Goal: Information Seeking & Learning: Learn about a topic

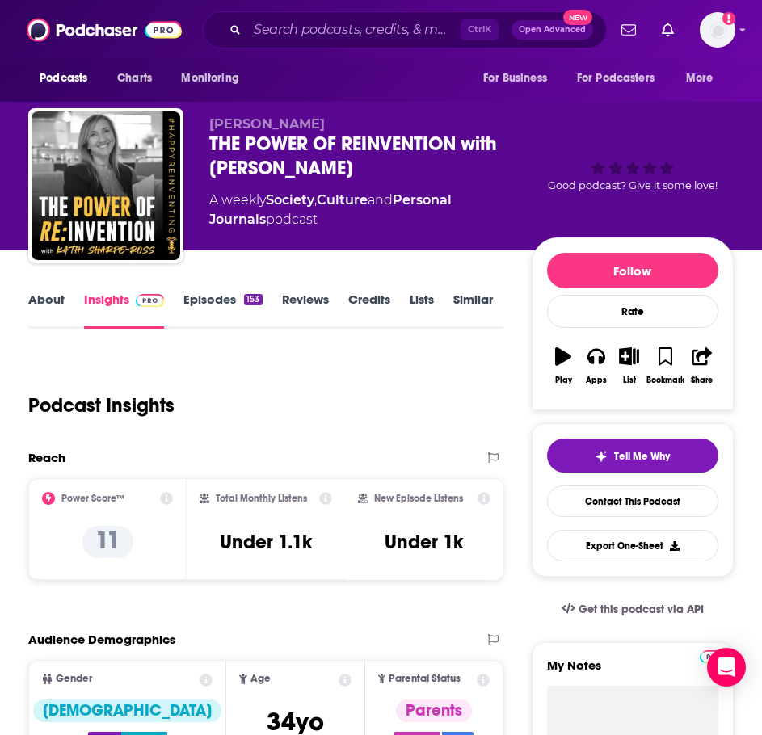
scroll to position [643, 0]
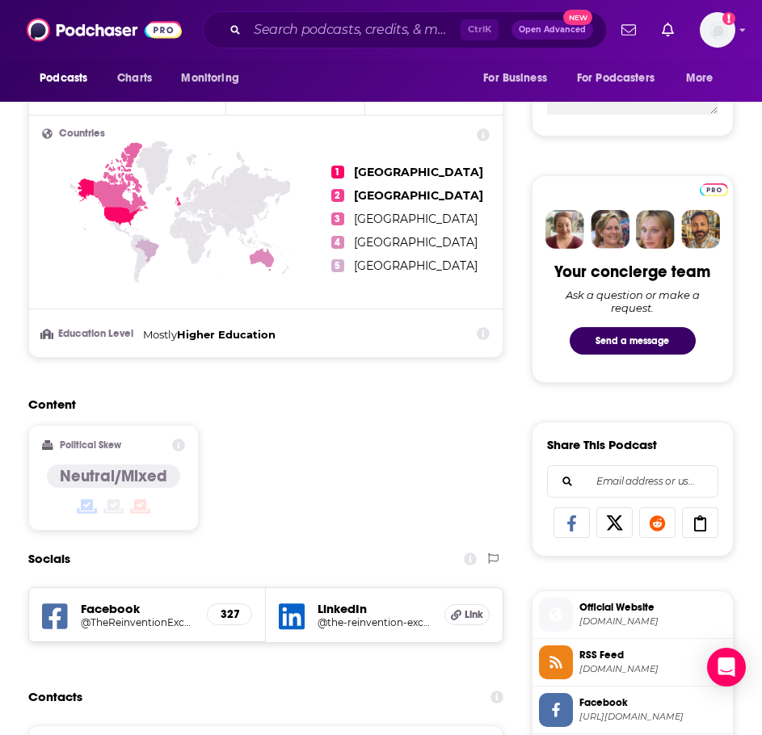
click at [438, 426] on div "Content Political Skew Neutral/Mixed" at bounding box center [265, 470] width 475 height 147
click at [301, 21] on input "Search podcasts, credits, & more..." at bounding box center [353, 30] width 213 height 26
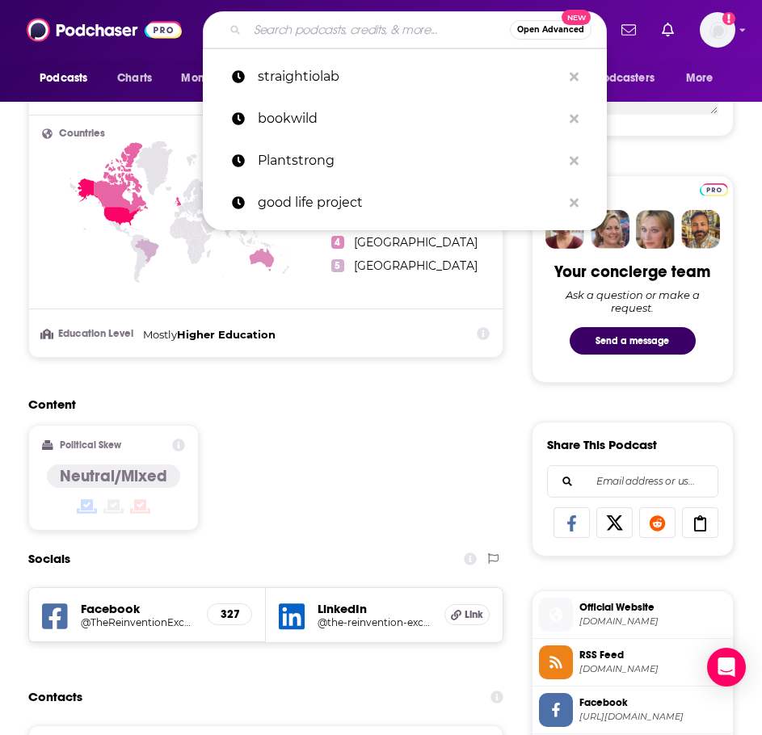
paste input "Books1745!"
type input "Books1745!"
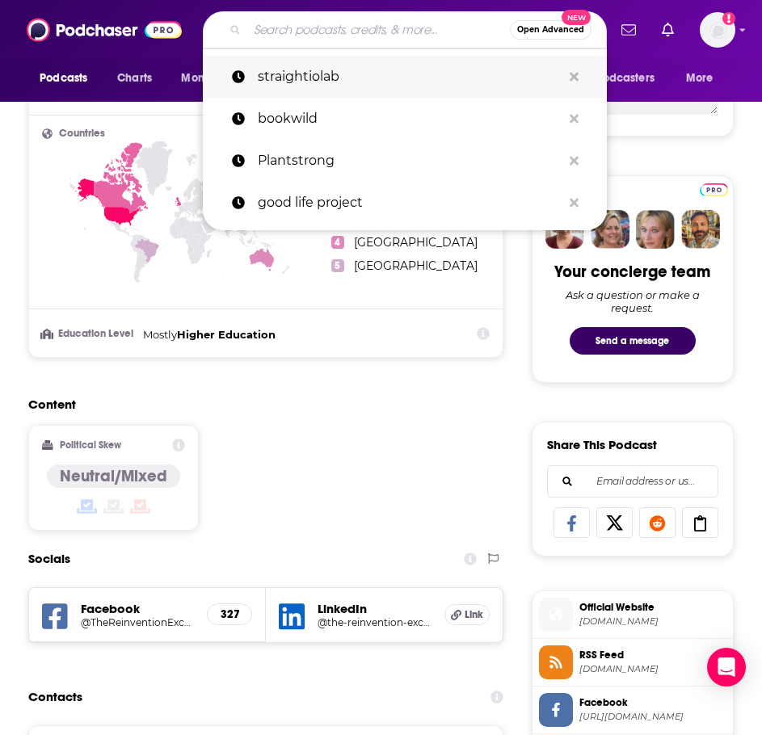
paste input ", THE POWER OF RE:INVENTION with [PERSON_NAME]."
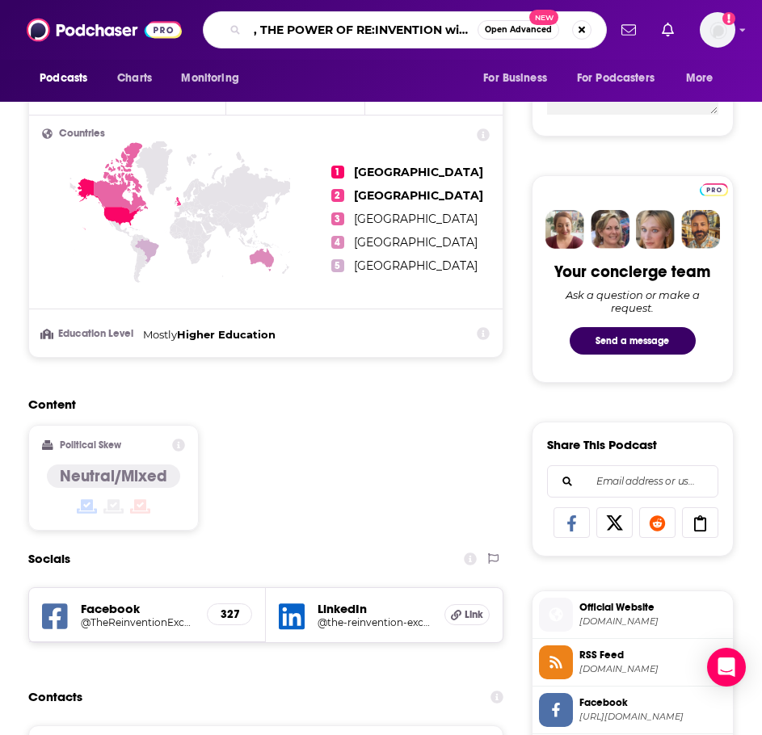
scroll to position [0, 120]
type input ", THE POWER OF RE:INVENTION with [PERSON_NAME]."
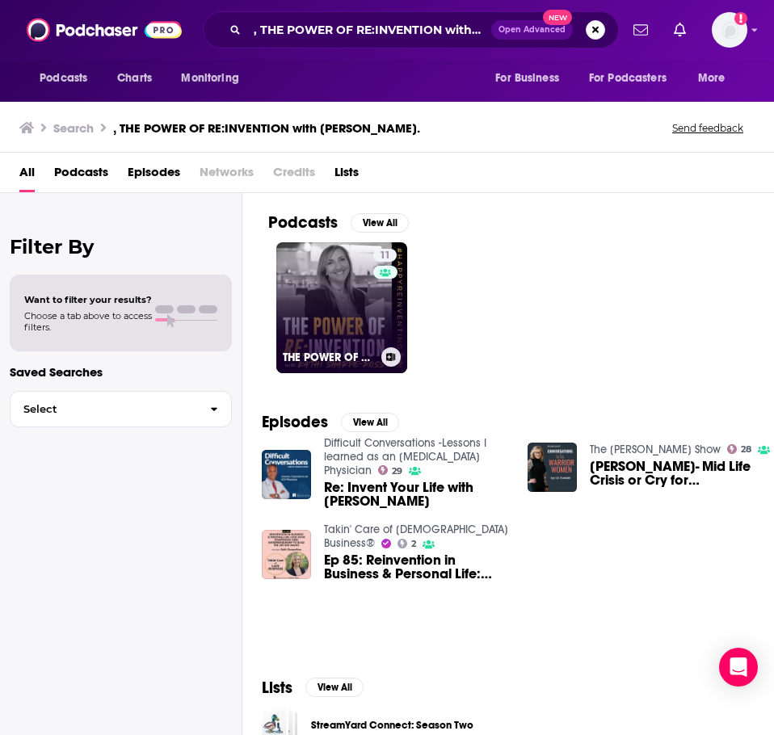
click at [374, 358] on h3 "THE POWER OF REINVENTION with [PERSON_NAME]" at bounding box center [329, 358] width 92 height 14
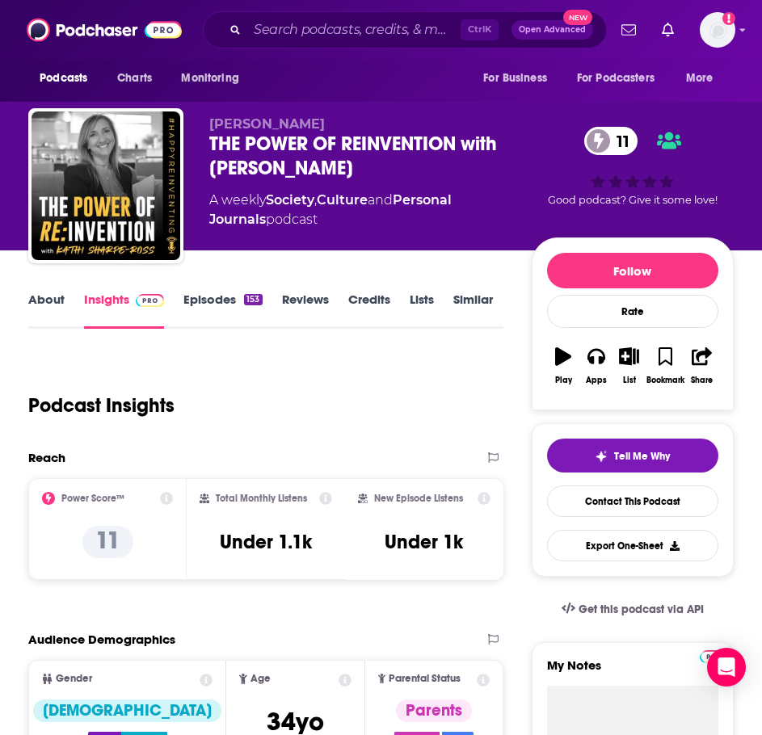
click at [48, 301] on link "About" at bounding box center [46, 310] width 36 height 37
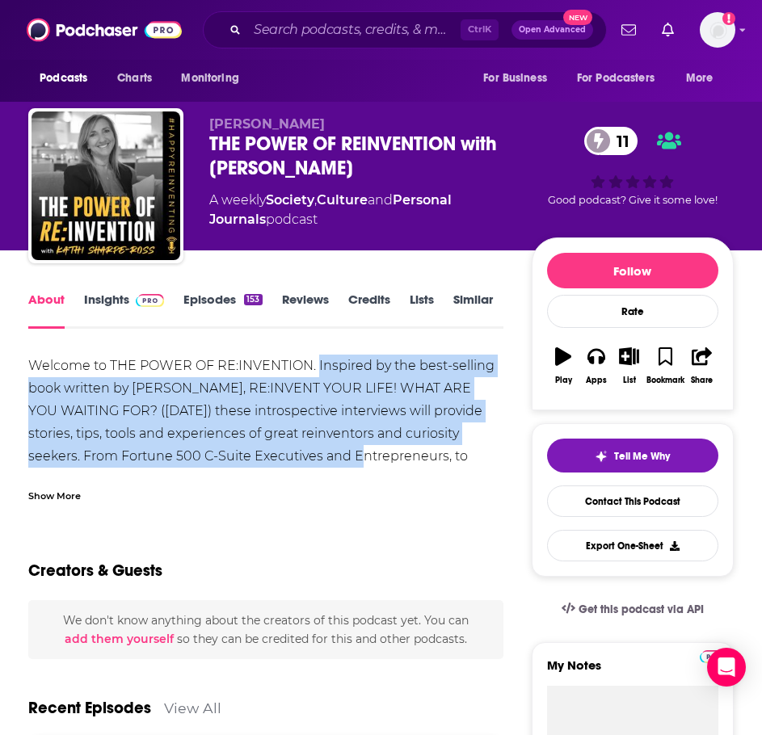
drag, startPoint x: 318, startPoint y: 360, endPoint x: 355, endPoint y: 450, distance: 97.5
click at [355, 450] on div "Welcome to THE POWER OF RE:INVENTION. Inspired by the best-selling book written…" at bounding box center [265, 457] width 475 height 204
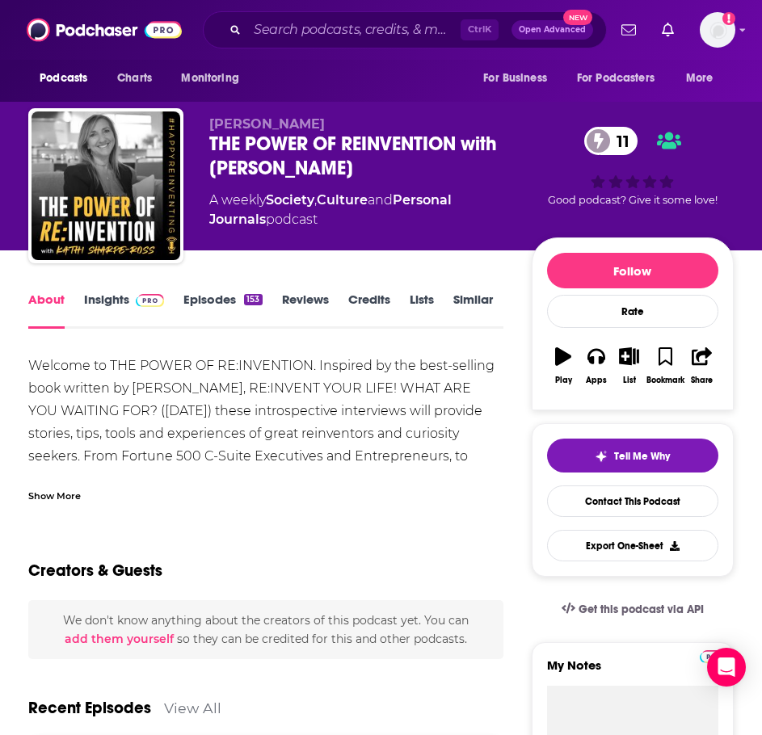
click at [42, 502] on div "Show More" at bounding box center [54, 494] width 53 height 15
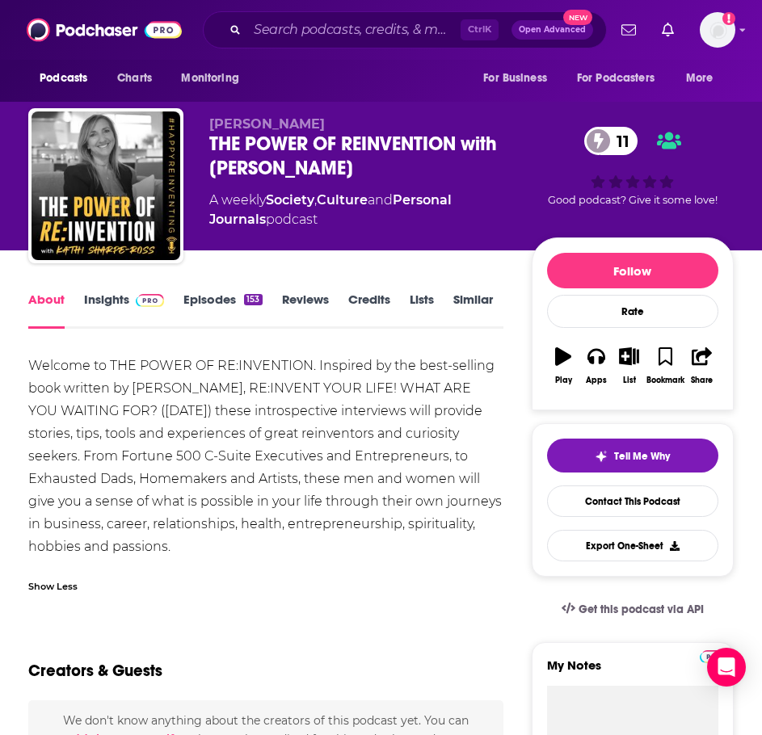
drag, startPoint x: 318, startPoint y: 360, endPoint x: 392, endPoint y: 537, distance: 191.9
click at [392, 537] on div "Welcome to THE POWER OF RE:INVENTION. Inspired by the best-selling book written…" at bounding box center [265, 457] width 475 height 204
copy div "Inspired by the best-selling book written by [PERSON_NAME], RE:INVENT YOUR LIFE…"
click at [109, 296] on link "Insights" at bounding box center [124, 310] width 80 height 37
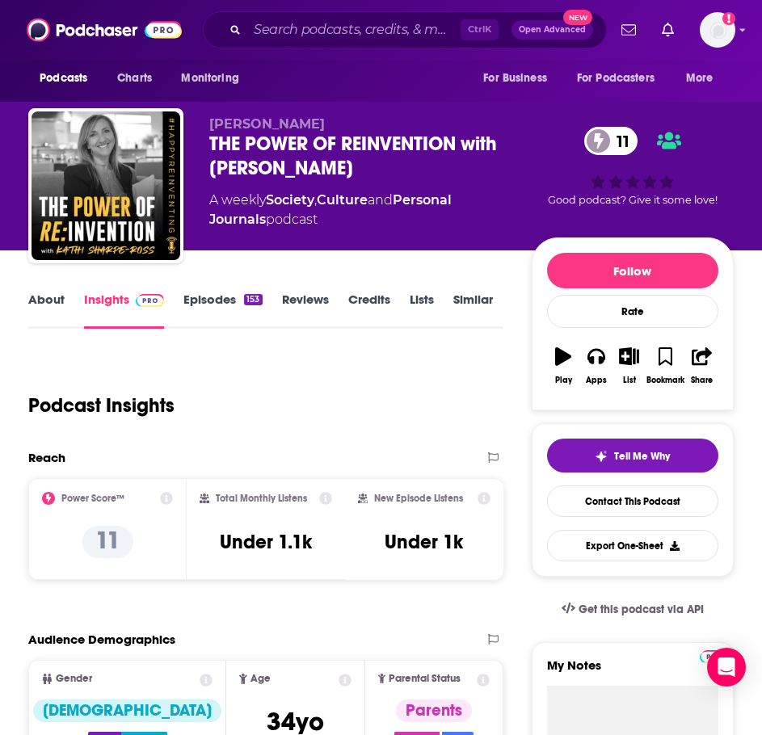
click at [221, 305] on link "Episodes 153" at bounding box center [222, 310] width 78 height 37
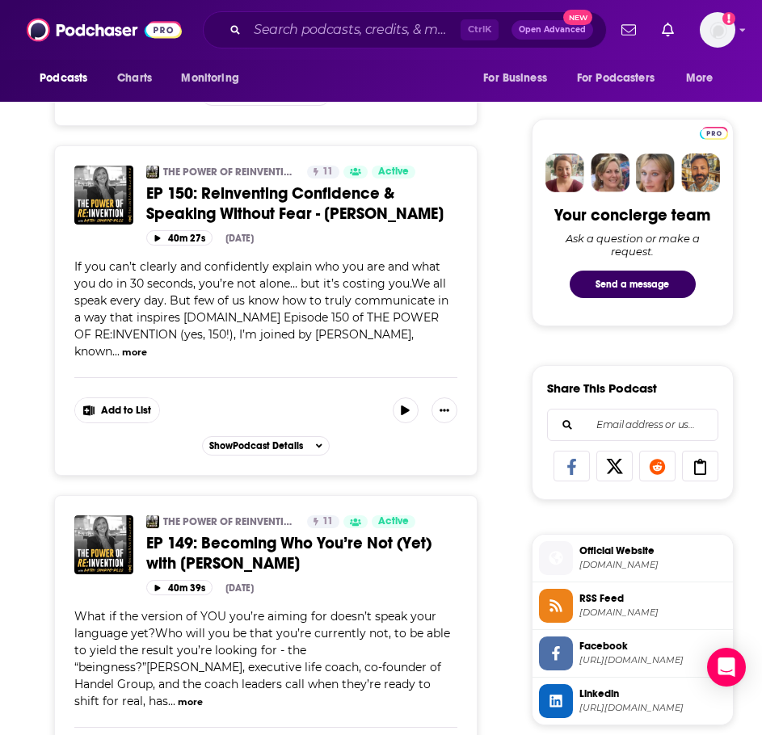
scroll to position [711, 0]
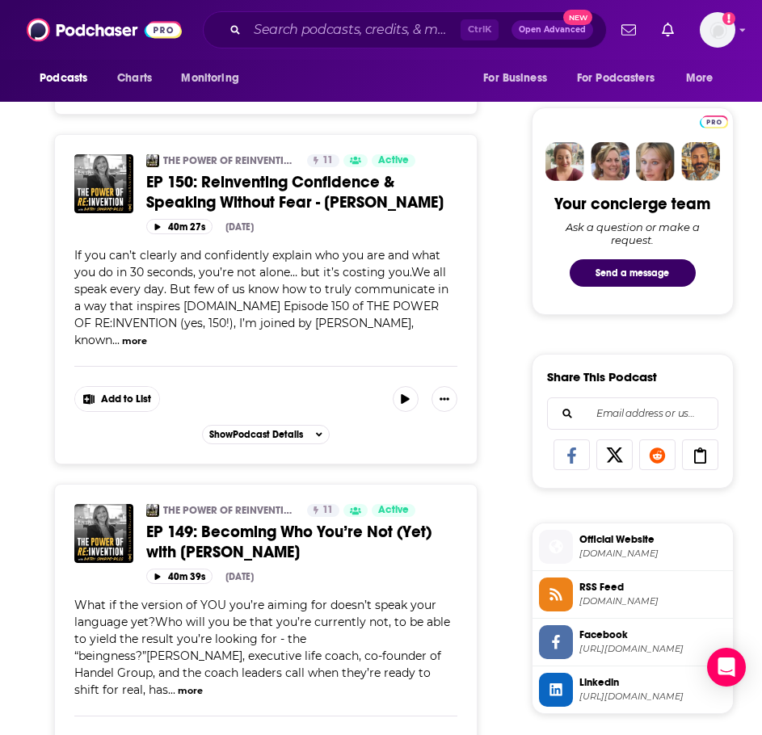
click at [203, 684] on button "more" at bounding box center [190, 691] width 25 height 14
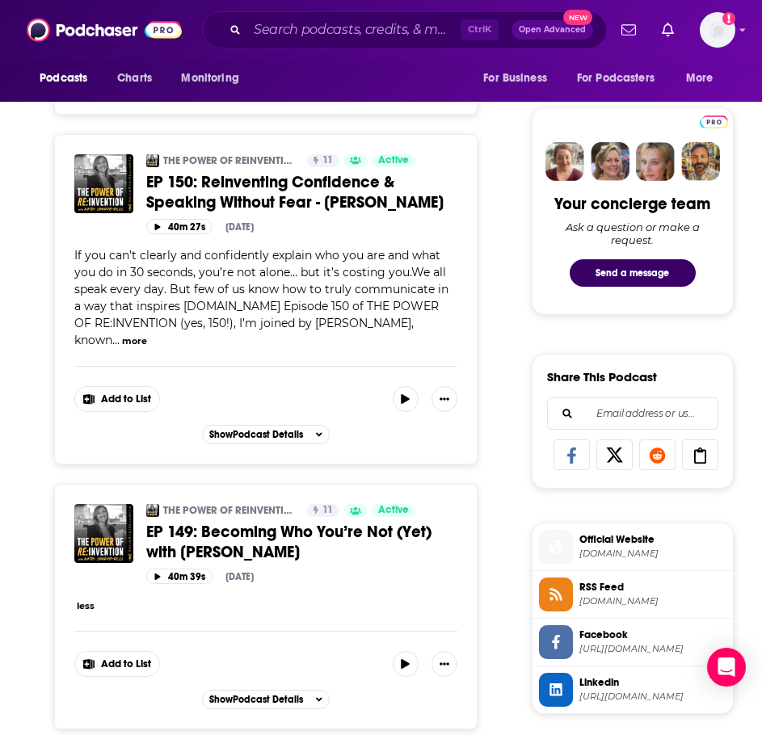
click at [92, 599] on button "less" at bounding box center [86, 606] width 18 height 14
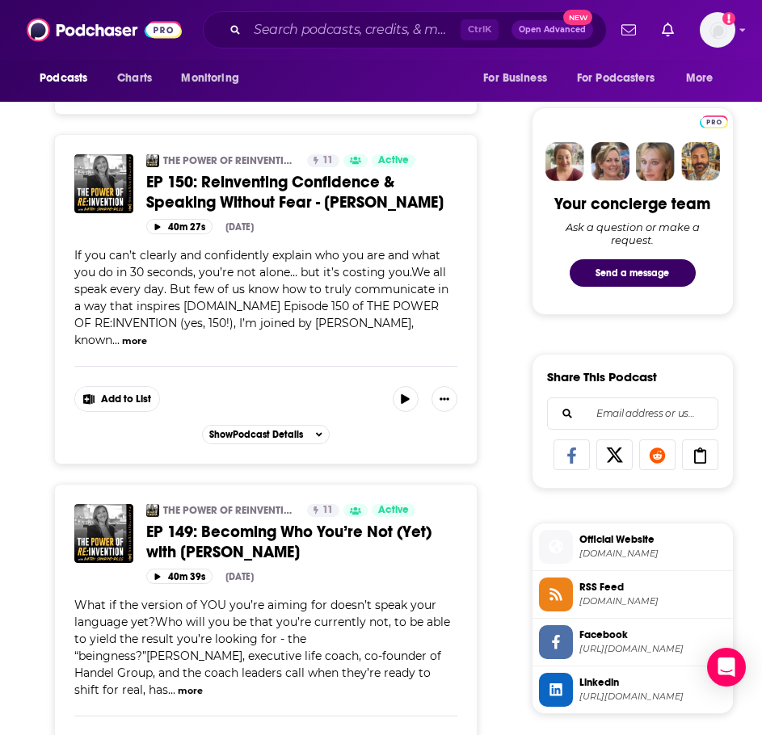
click at [203, 684] on button "more" at bounding box center [190, 691] width 25 height 14
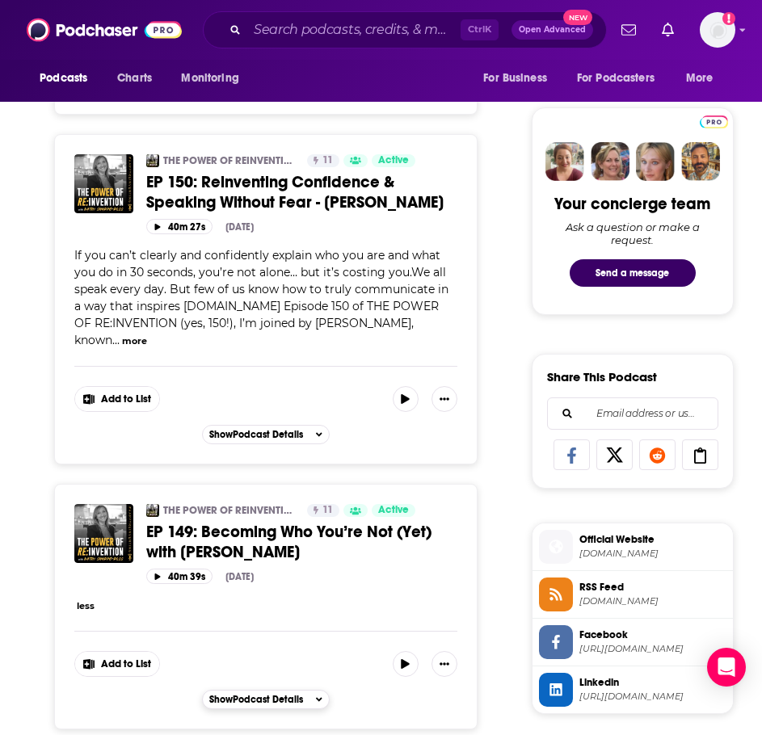
click at [246, 694] on span "Show Podcast Details" at bounding box center [256, 699] width 94 height 11
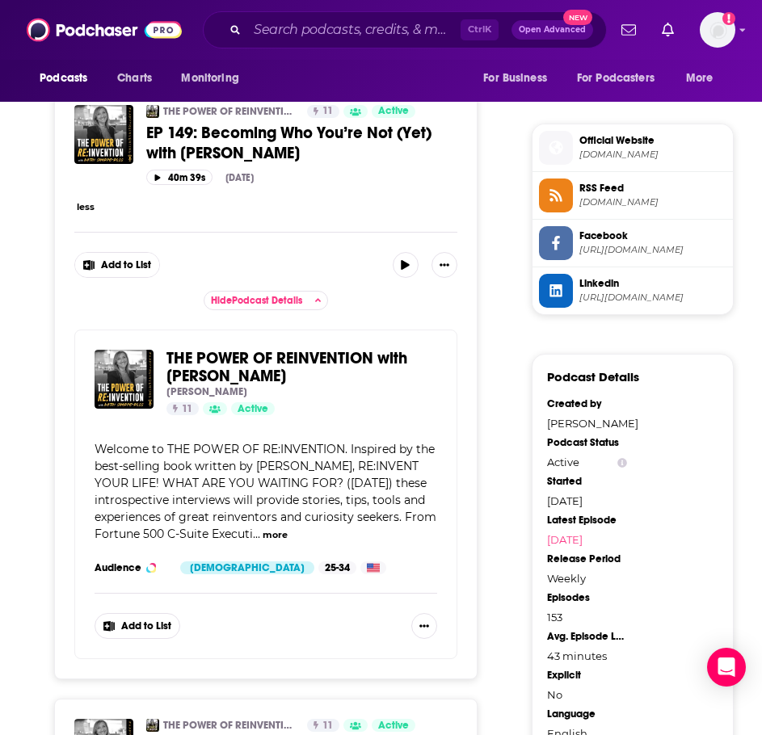
click at [85, 200] on button "less" at bounding box center [86, 207] width 18 height 14
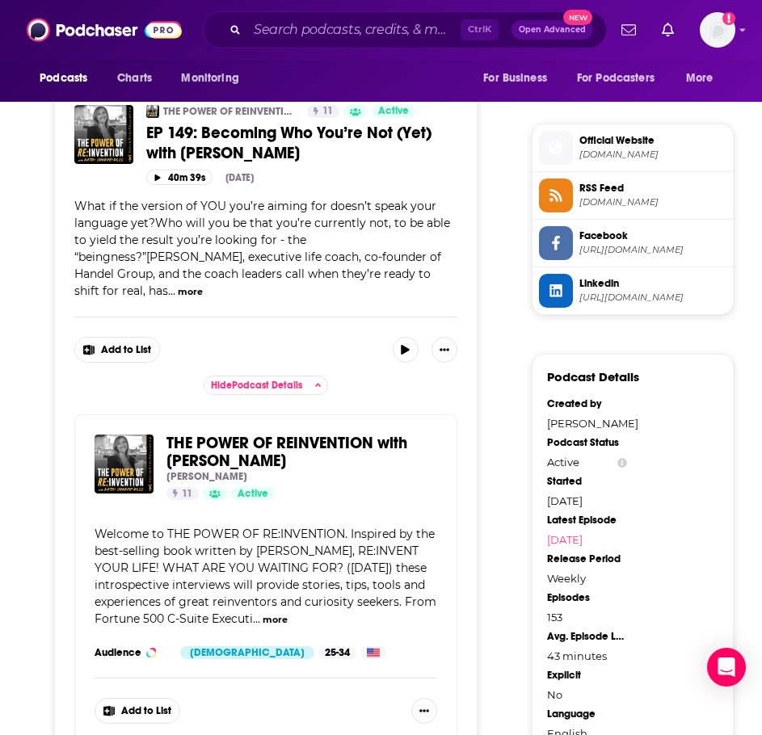
scroll to position [466, 0]
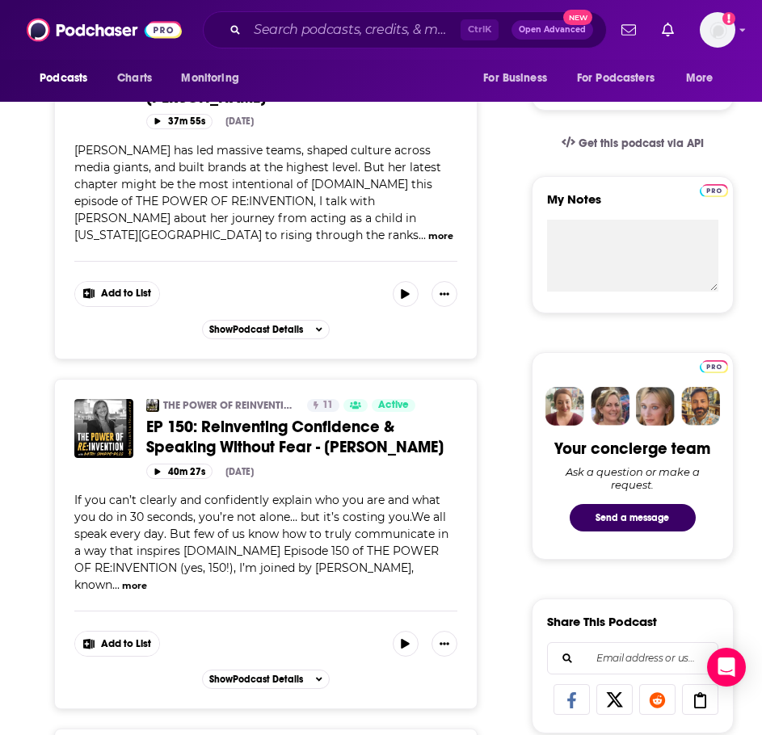
click at [181, 417] on span "EP 150: Reinventing Confidence & Speaking Without Fear - [PERSON_NAME]" at bounding box center [294, 437] width 297 height 40
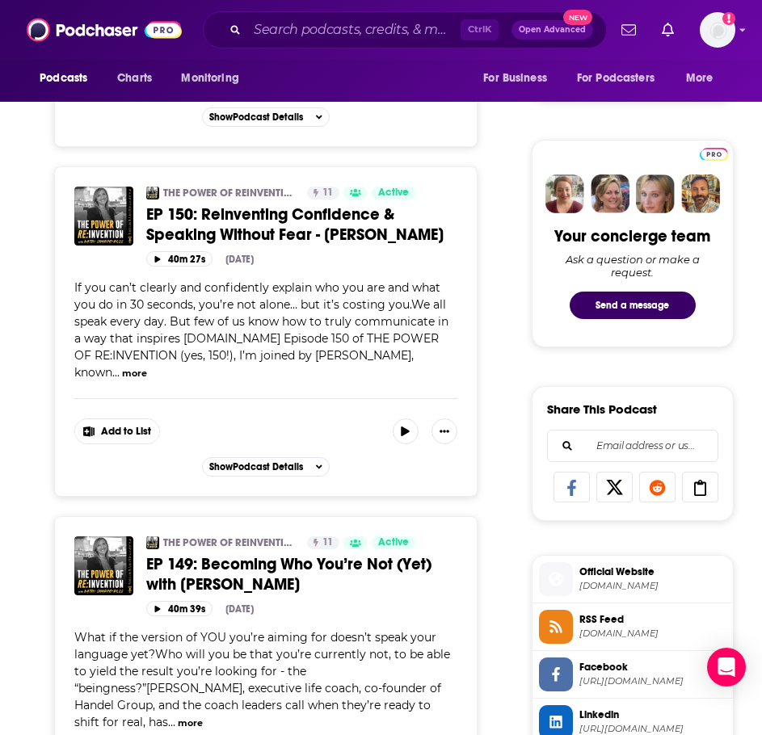
scroll to position [689, 0]
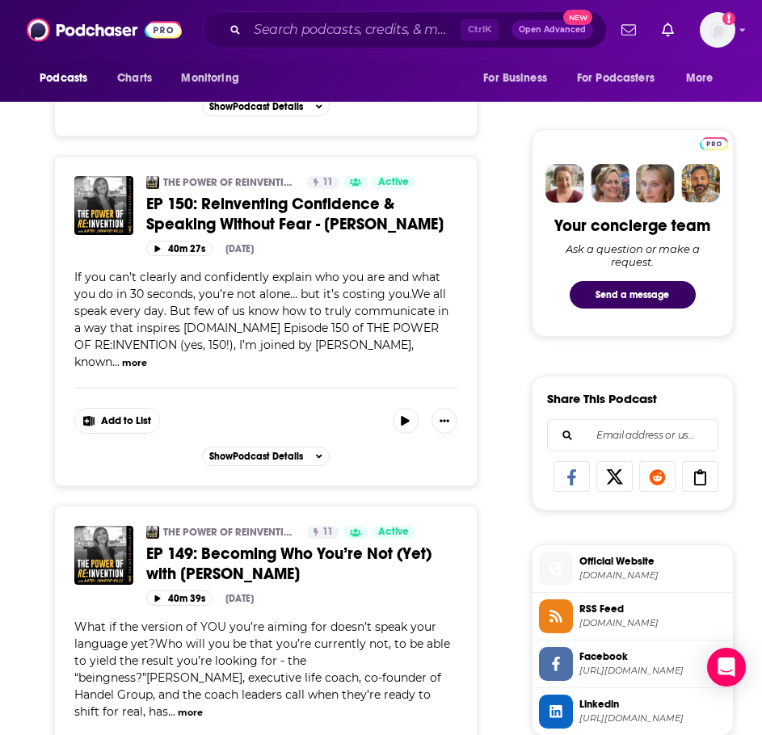
click at [203, 706] on button "more" at bounding box center [190, 713] width 25 height 14
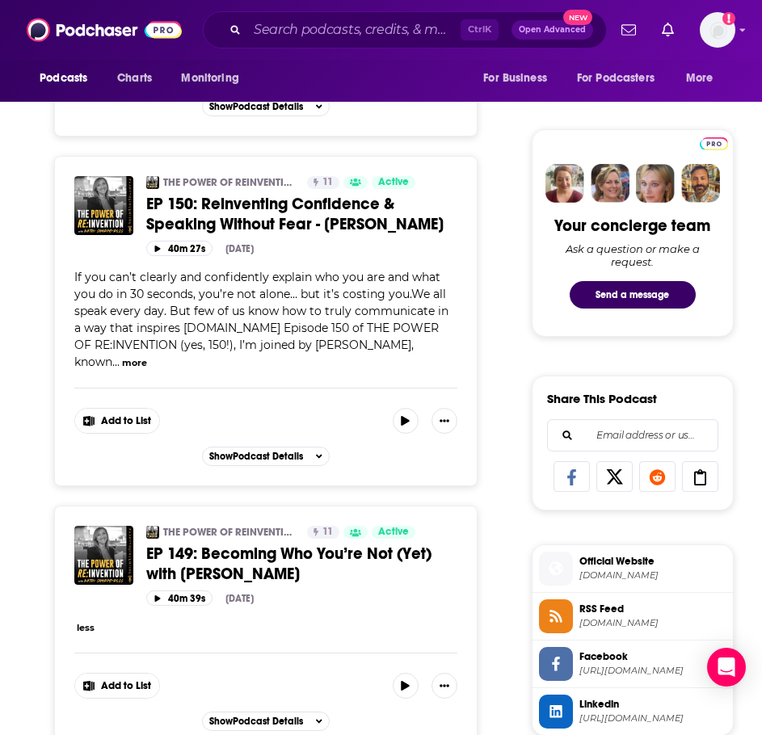
click at [89, 621] on button "less" at bounding box center [86, 628] width 18 height 14
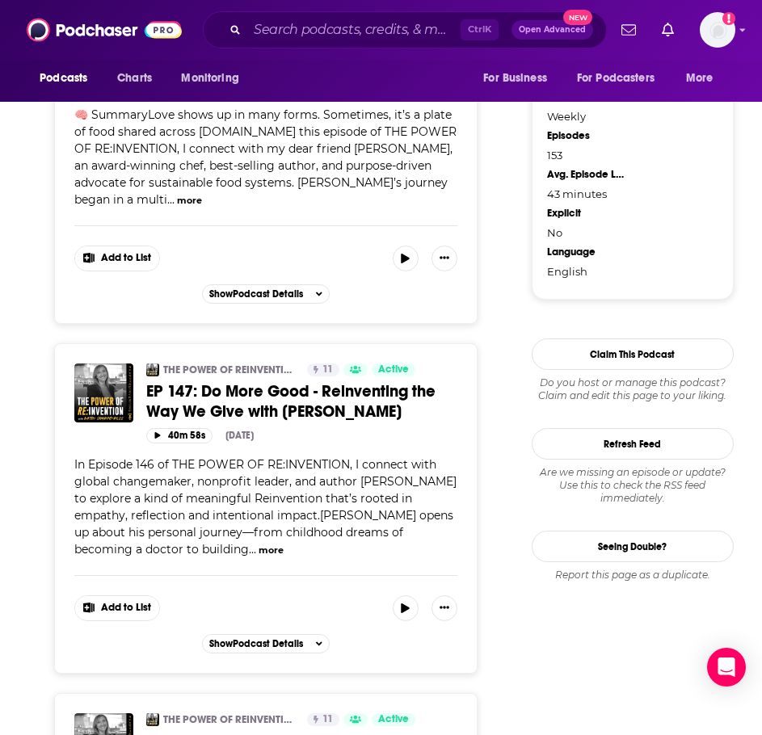
scroll to position [0, 0]
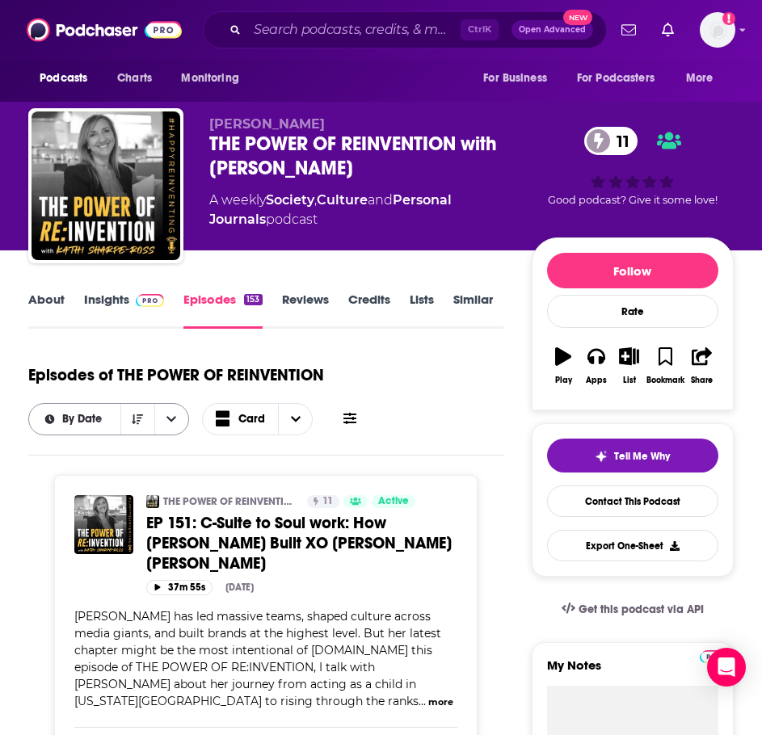
click at [103, 419] on span "By Date" at bounding box center [84, 419] width 45 height 11
click at [103, 474] on span "By Rating" at bounding box center [118, 476] width 115 height 9
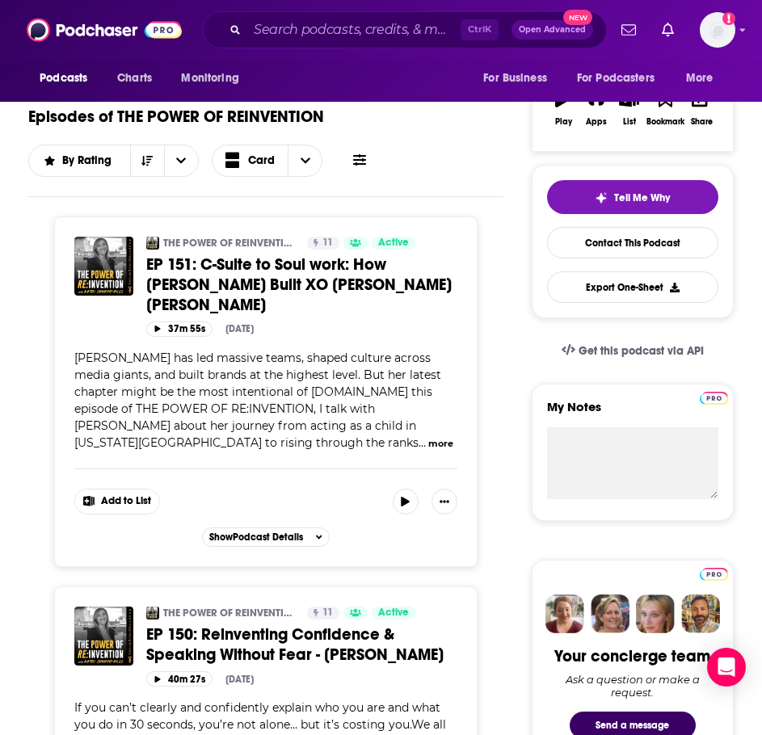
scroll to position [97, 0]
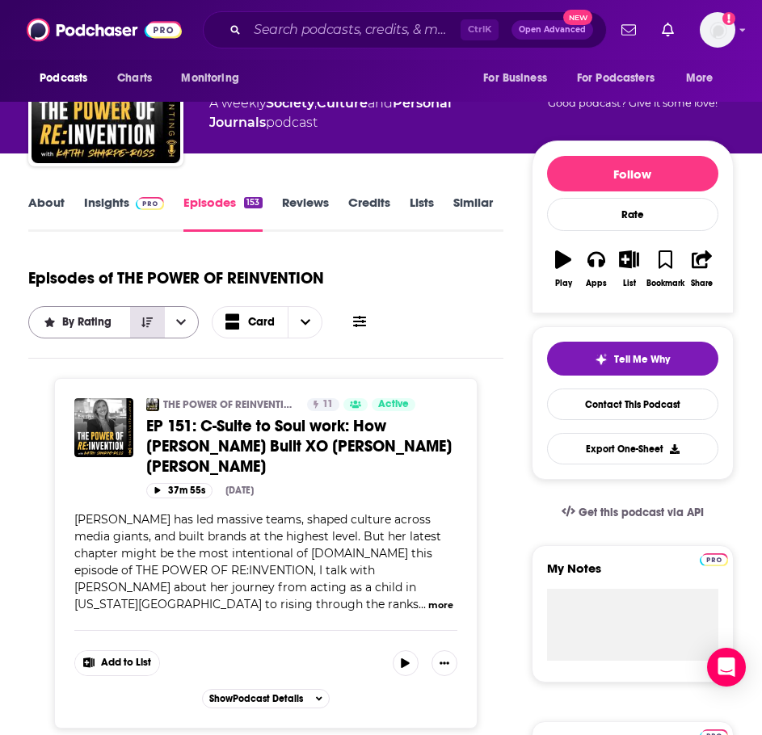
click at [146, 324] on icon "Sort Direction" at bounding box center [146, 323] width 11 height 10
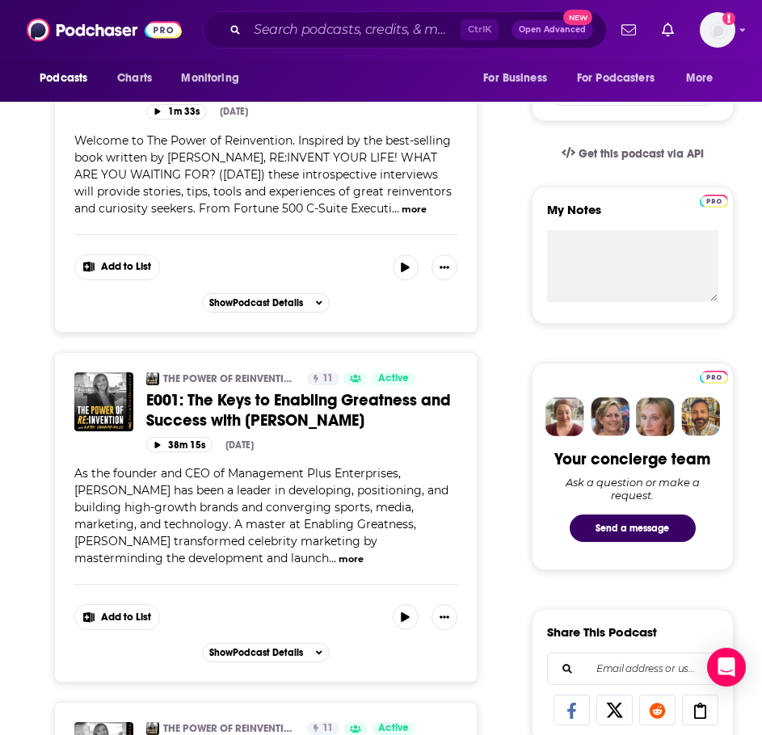
scroll to position [0, 0]
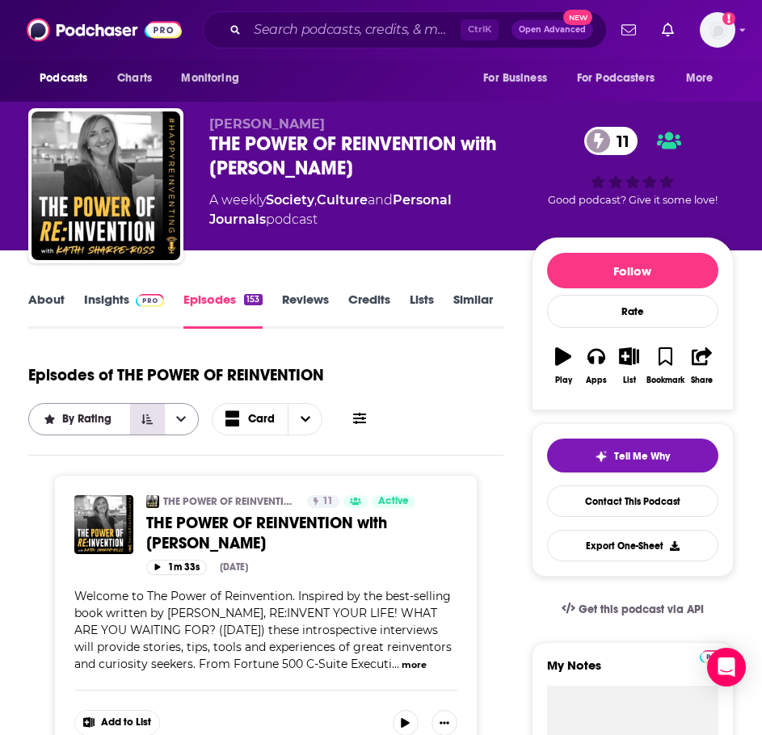
click at [145, 421] on icon "Sort Direction" at bounding box center [146, 419] width 11 height 11
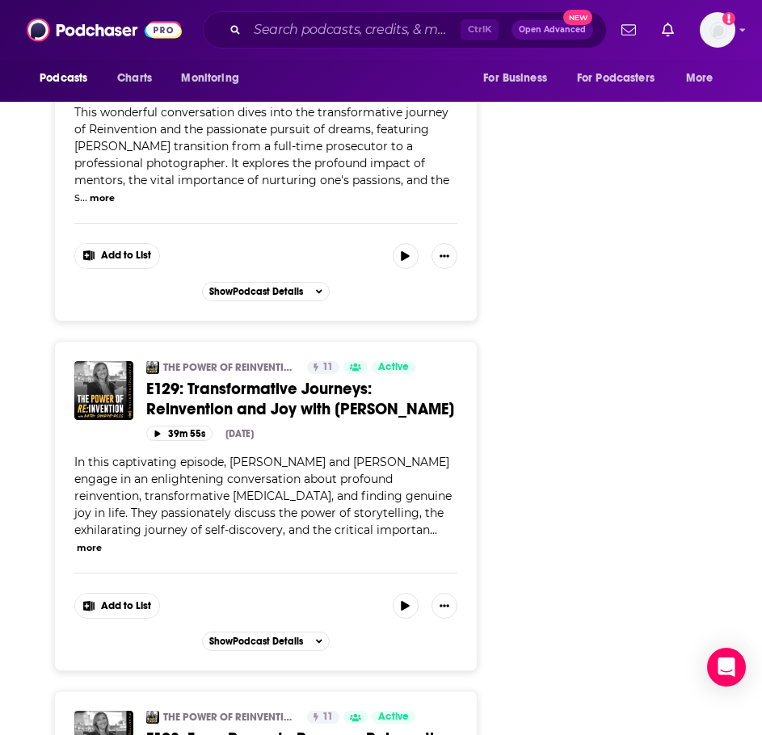
scroll to position [8141, 0]
